Goal: Task Accomplishment & Management: Manage account settings

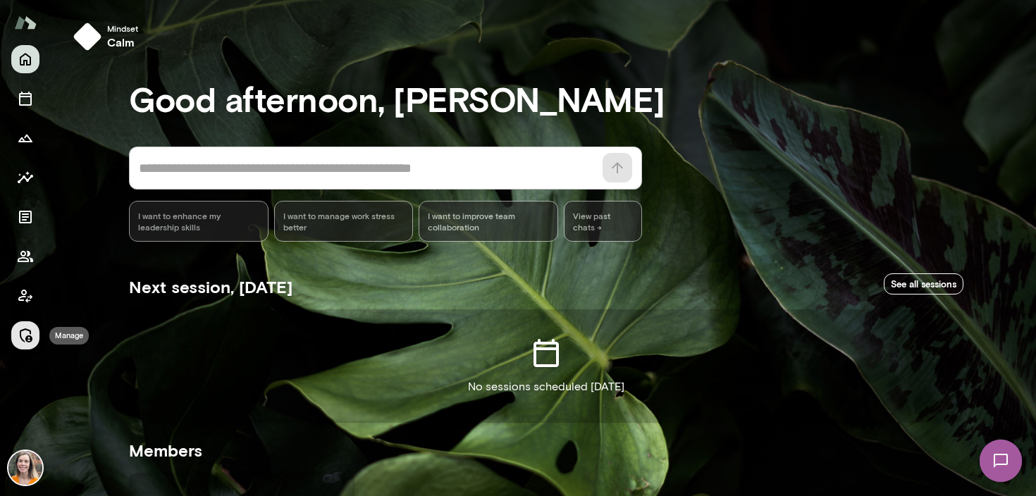
click at [25, 330] on icon "Manage" at bounding box center [25, 335] width 17 height 17
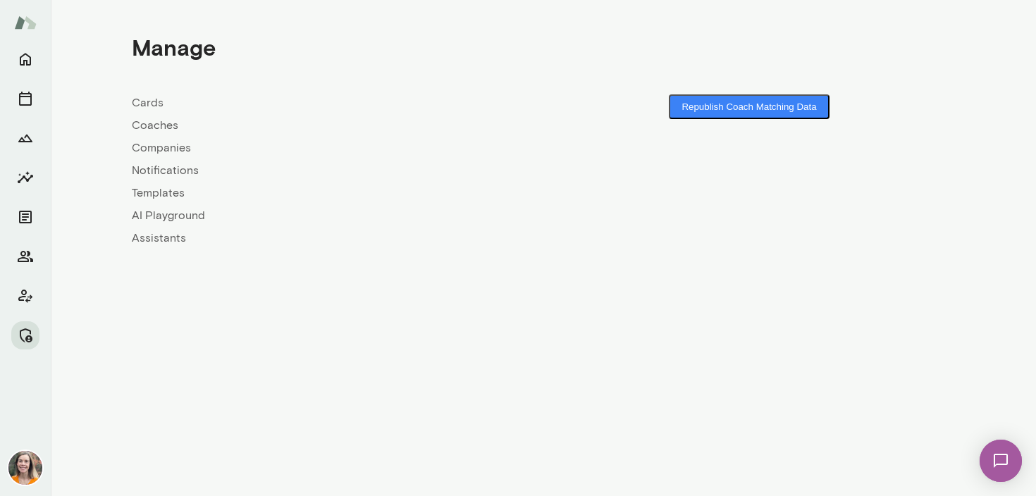
click at [149, 122] on link "Coaches" at bounding box center [338, 125] width 412 height 17
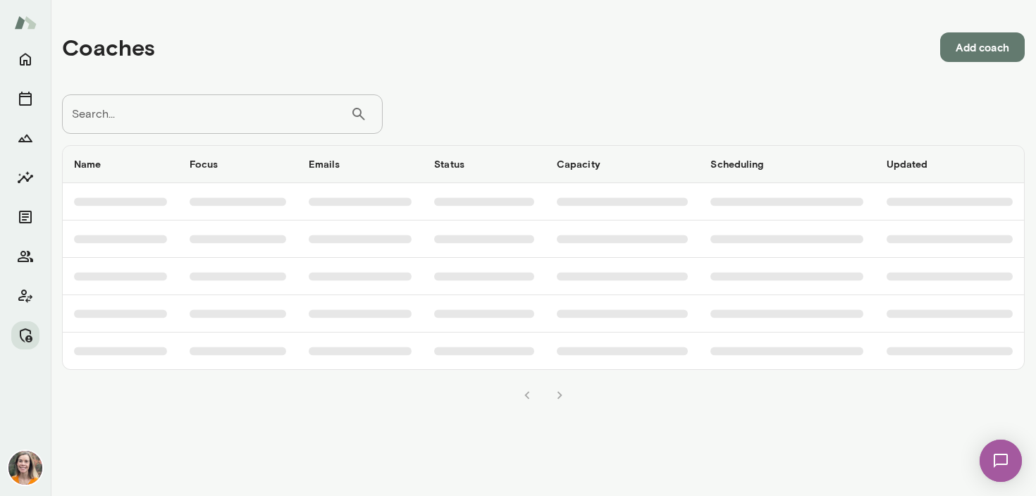
click at [198, 108] on input "Search..." at bounding box center [206, 113] width 288 height 39
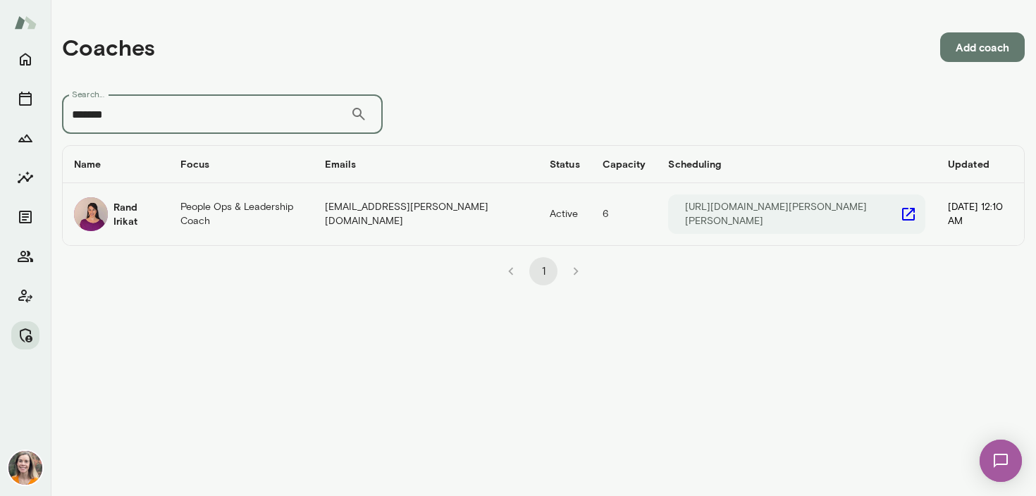
type input "*******"
click at [194, 212] on td "People Ops & Leadership Coach" at bounding box center [241, 214] width 144 height 62
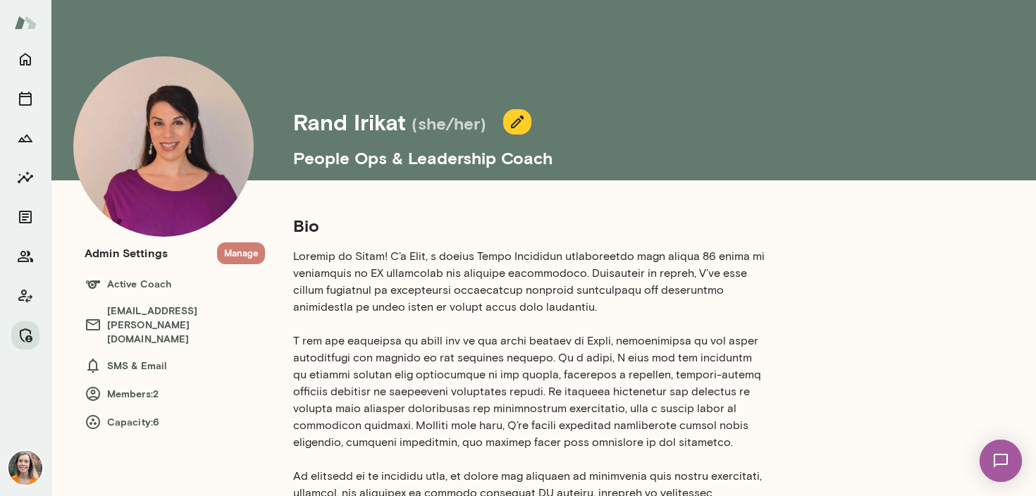
click at [237, 257] on button "Manage" at bounding box center [241, 253] width 48 height 22
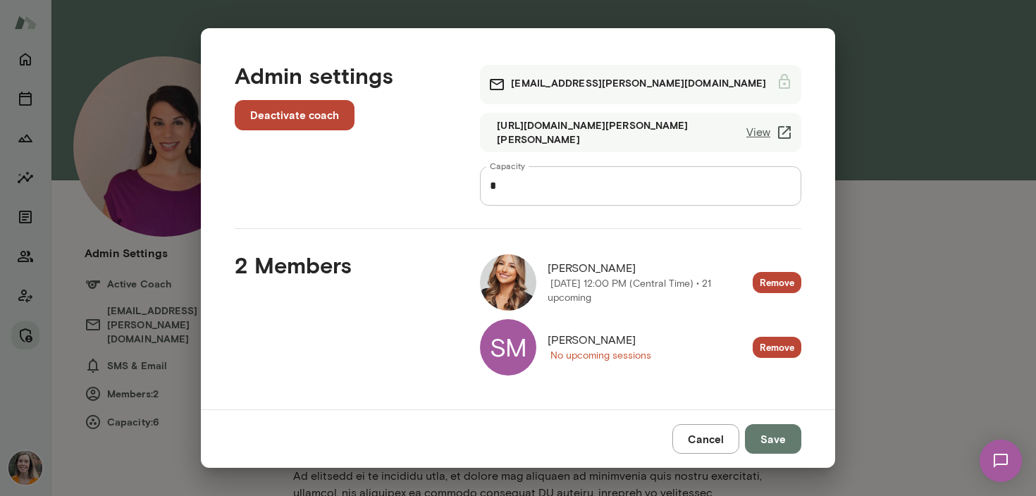
click at [708, 434] on button "Cancel" at bounding box center [705, 439] width 67 height 30
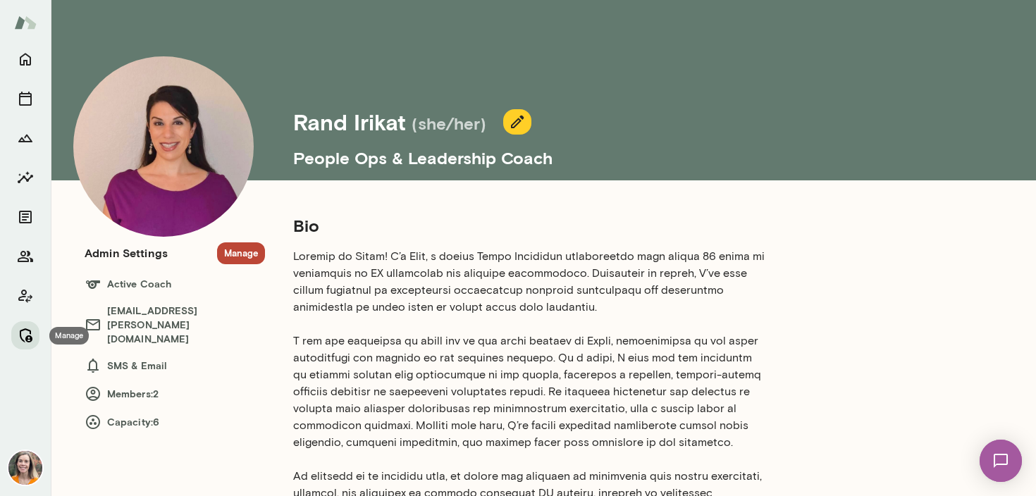
click at [24, 333] on icon "Manage" at bounding box center [25, 335] width 17 height 17
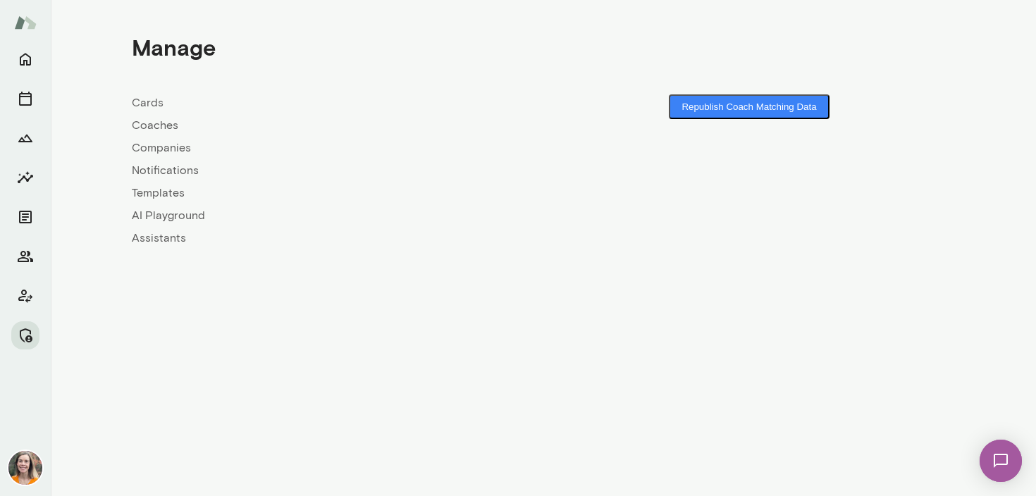
click at [151, 123] on link "Coaches" at bounding box center [338, 125] width 412 height 17
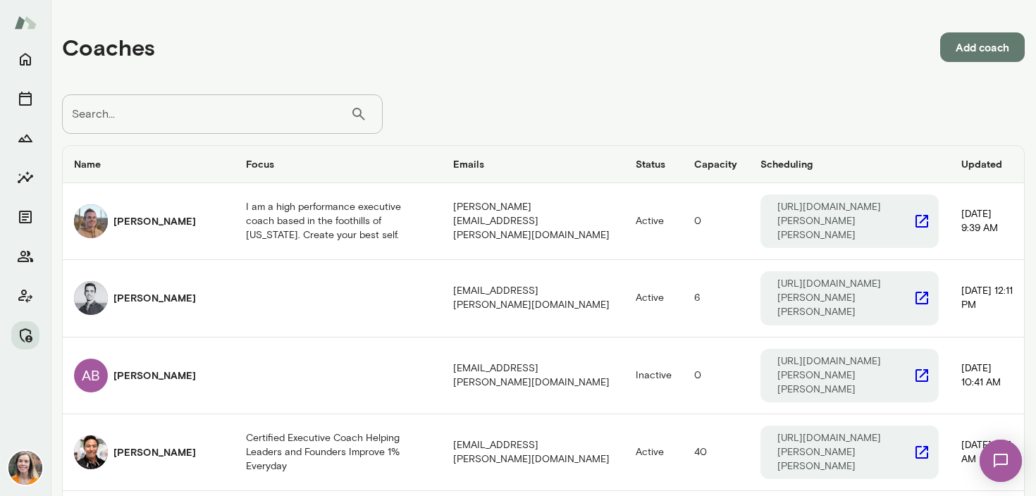
click at [196, 116] on input "Search..." at bounding box center [206, 113] width 288 height 39
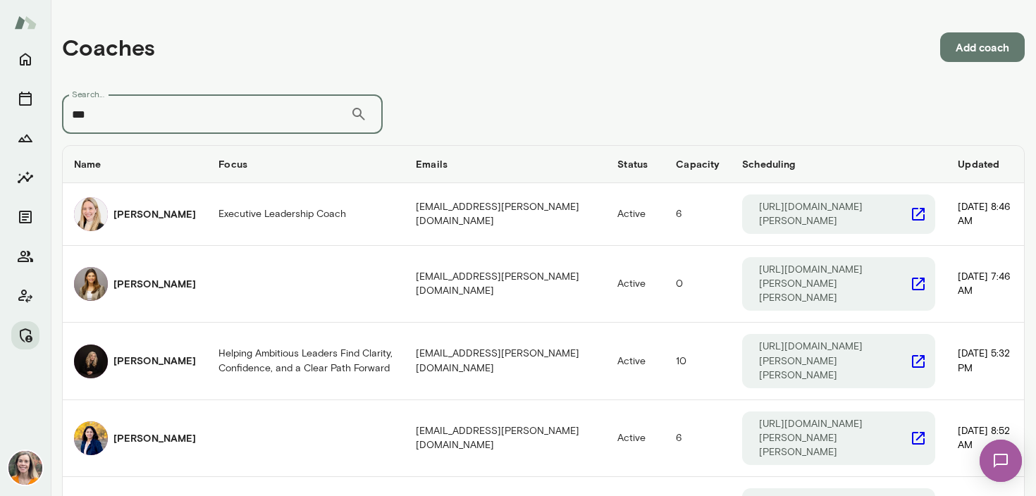
type input "***"
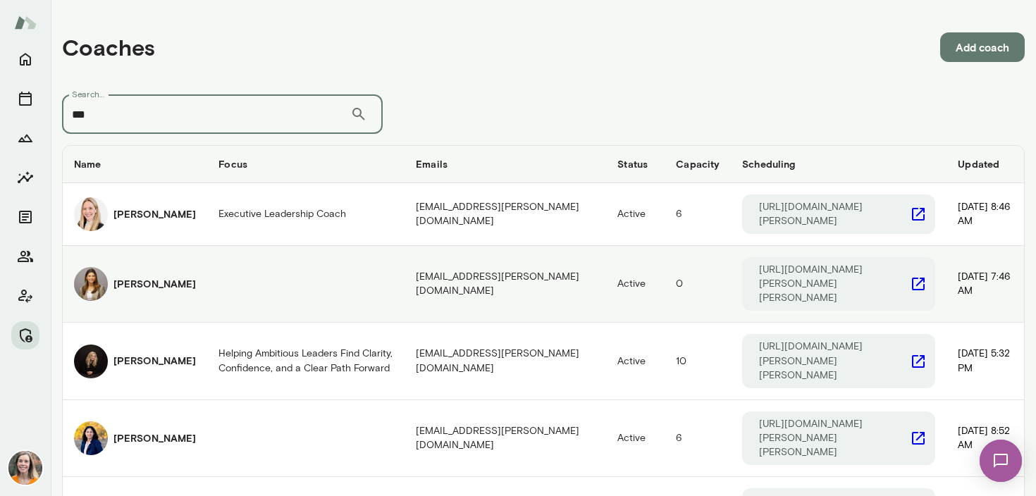
click at [137, 277] on h6 "[PERSON_NAME]" at bounding box center [154, 284] width 82 height 14
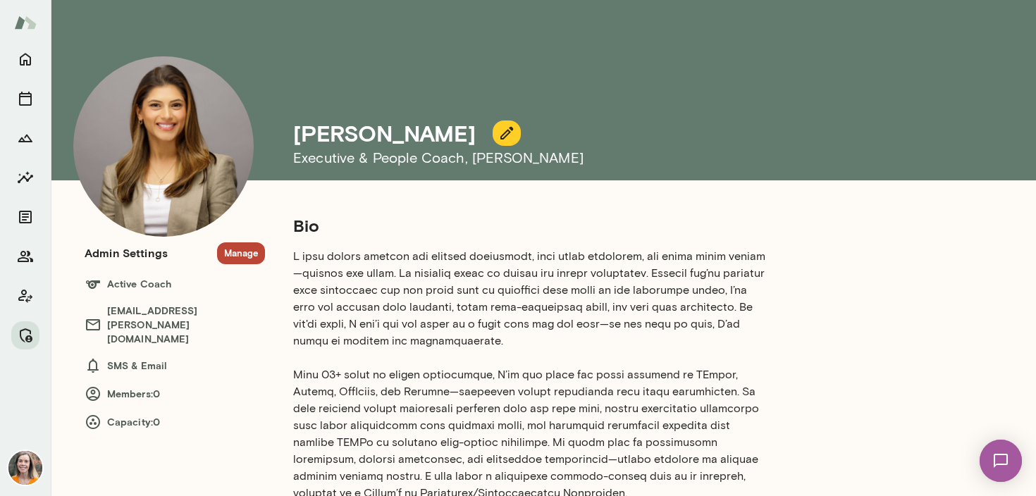
click at [242, 249] on button "Manage" at bounding box center [241, 253] width 48 height 22
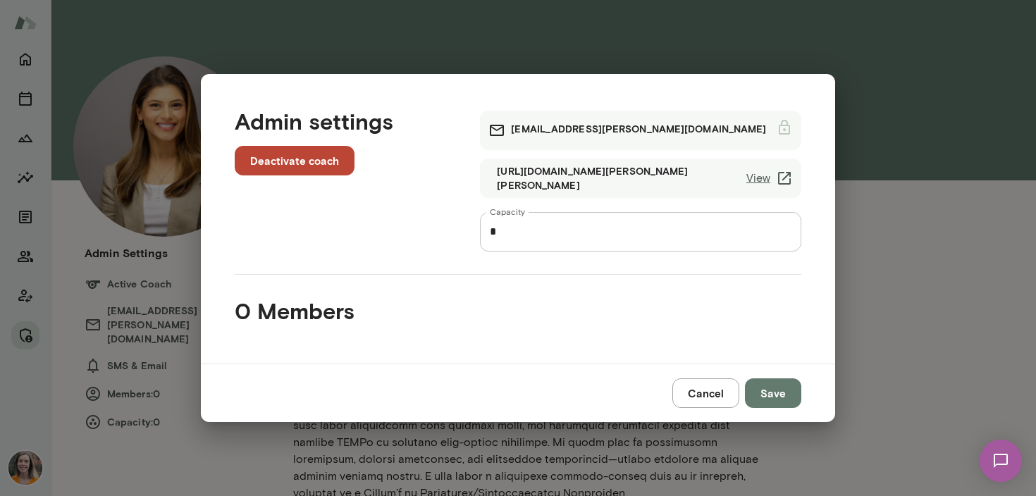
click at [707, 397] on button "Cancel" at bounding box center [705, 393] width 67 height 30
